Goal: Find specific page/section: Find specific page/section

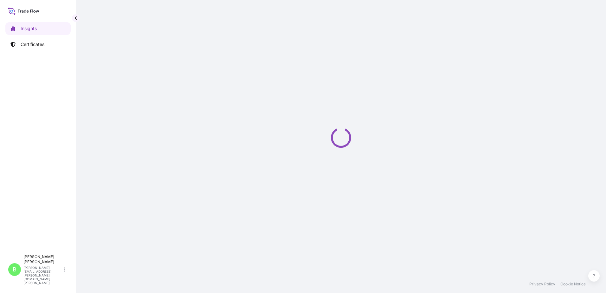
select select "2025"
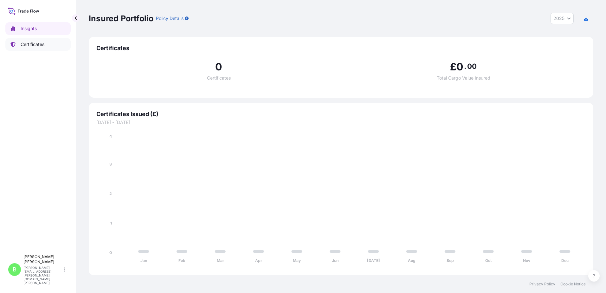
click at [34, 43] on p "Certificates" at bounding box center [33, 44] width 24 height 6
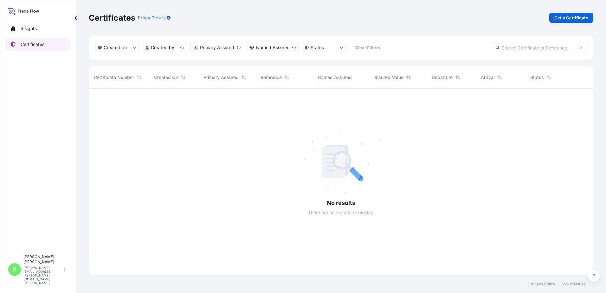
scroll to position [185, 500]
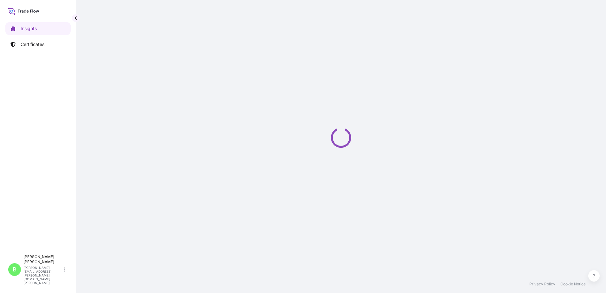
select select "2025"
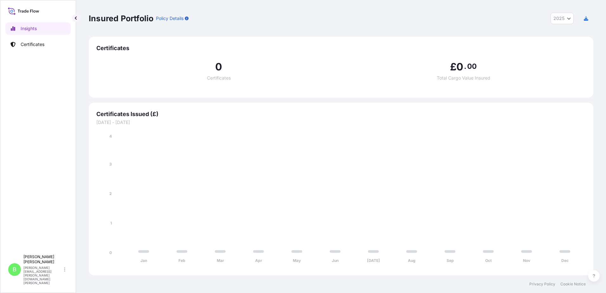
click at [168, 18] on p "Policy Details" at bounding box center [170, 18] width 28 height 6
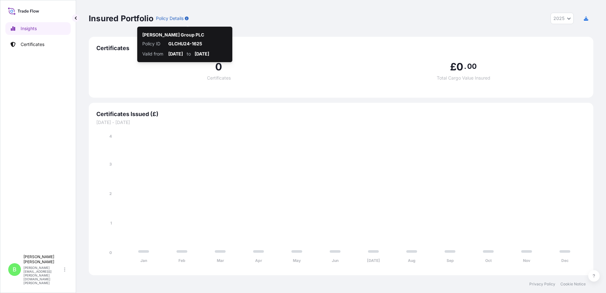
click at [189, 19] on icon "button" at bounding box center [187, 18] width 4 height 4
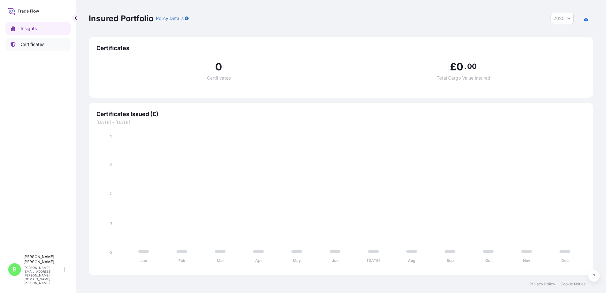
click at [35, 47] on p "Certificates" at bounding box center [33, 44] width 24 height 6
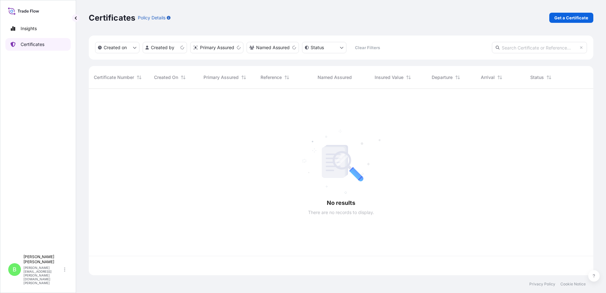
scroll to position [185, 500]
